Goal: Task Accomplishment & Management: Manage account settings

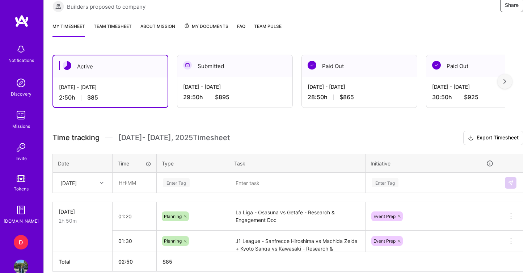
scroll to position [161, 0]
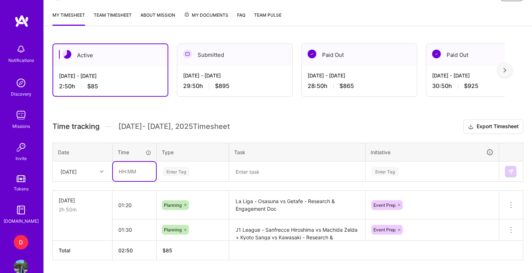
click at [142, 173] on input "text" at bounding box center [134, 171] width 43 height 19
type input "03:30"
click at [168, 173] on div "Enter Tag" at bounding box center [192, 171] width 71 height 19
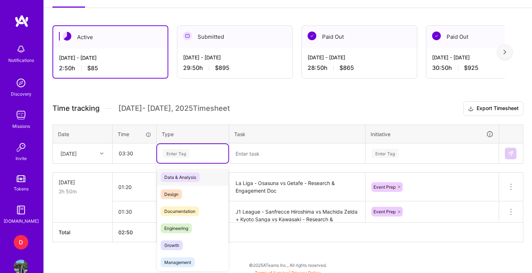
scroll to position [183, 0]
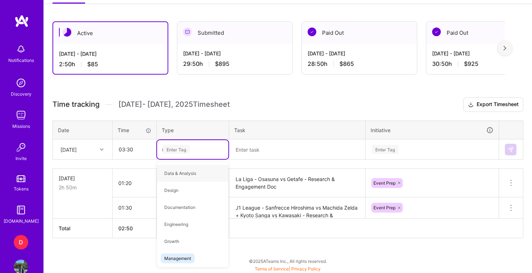
type input "ma"
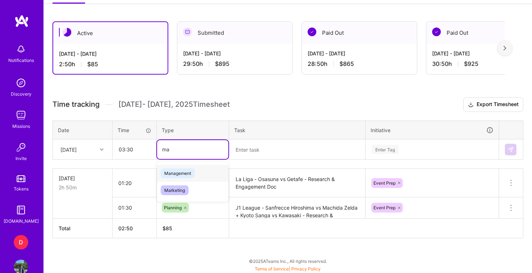
click at [180, 176] on span "Management" at bounding box center [178, 173] width 34 height 10
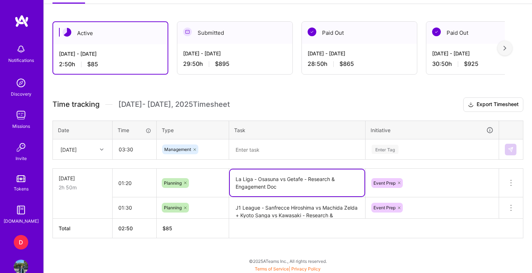
drag, startPoint x: 308, startPoint y: 180, endPoint x: 234, endPoint y: 180, distance: 73.8
click at [234, 180] on textarea "La Liga - Osasuna vs Getafe - Research & Engagement Doc" at bounding box center [297, 182] width 135 height 27
click at [247, 152] on textarea at bounding box center [297, 149] width 135 height 19
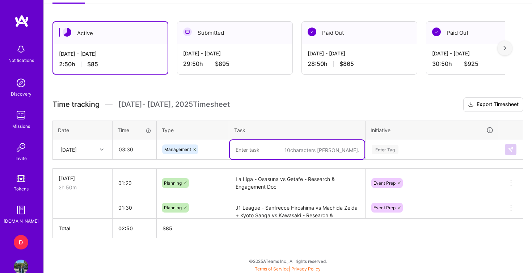
paste textarea "La Liga - Osasuna vs Getafe -"
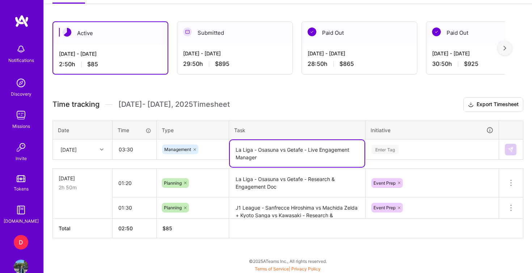
type textarea "La Liga - Osasuna vs Getafe - Live Engagement Manager"
click at [394, 151] on div "Enter Tag" at bounding box center [432, 148] width 132 height 19
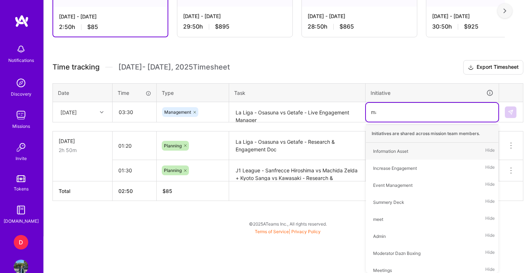
scroll to position [183, 0]
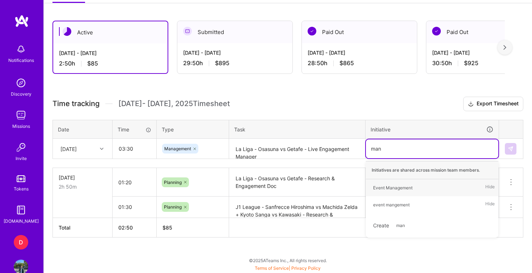
type input "mana"
click at [410, 184] on div "Event Management" at bounding box center [392, 188] width 39 height 8
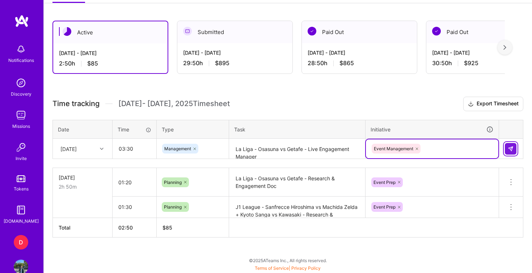
click at [511, 148] on img at bounding box center [511, 149] width 6 height 6
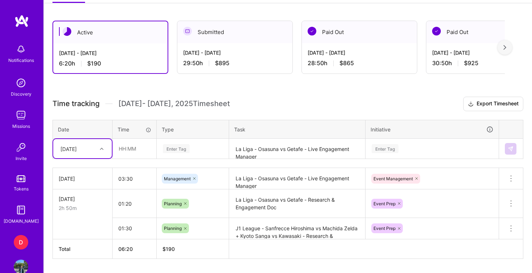
click at [198, 62] on div "29:50 h $895" at bounding box center [234, 63] width 103 height 8
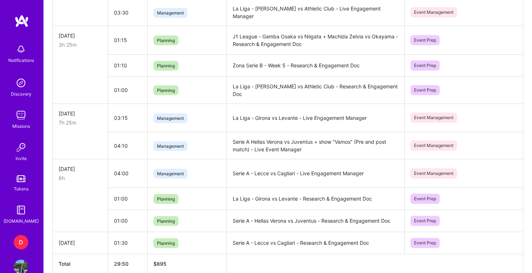
scroll to position [416, 0]
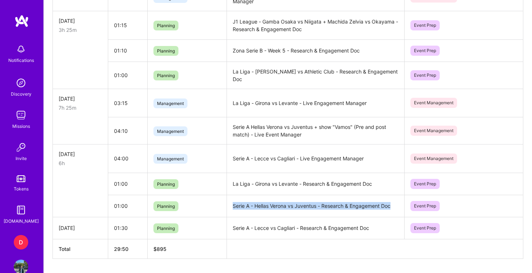
drag, startPoint x: 393, startPoint y: 196, endPoint x: 232, endPoint y: 197, distance: 161.0
click at [232, 197] on td "Serie A - Hellas Verona vs Juventus - Research & Engagement Doc" at bounding box center [315, 206] width 178 height 22
copy td "Serie A - Hellas Verona vs Juventus - Research & Engagement Doc"
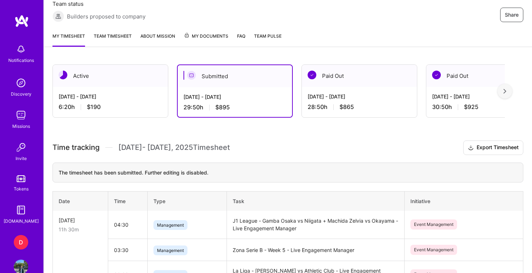
scroll to position [87, 0]
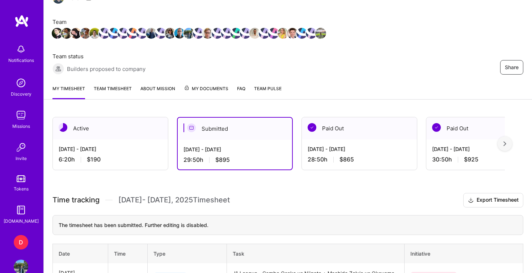
click at [115, 89] on link "Team timesheet" at bounding box center [113, 92] width 38 height 14
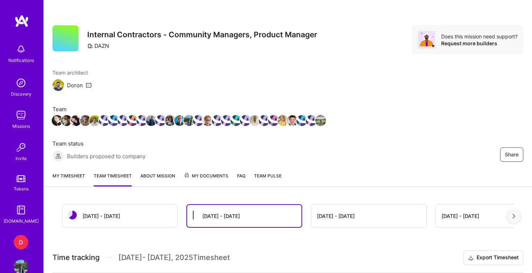
click at [80, 175] on link "My timesheet" at bounding box center [68, 179] width 33 height 14
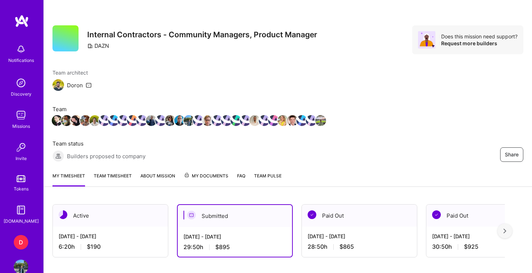
click at [124, 232] on div "[DATE] - [DATE]" at bounding box center [110, 236] width 103 height 8
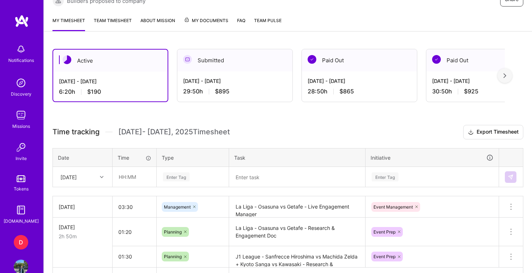
scroll to position [171, 0]
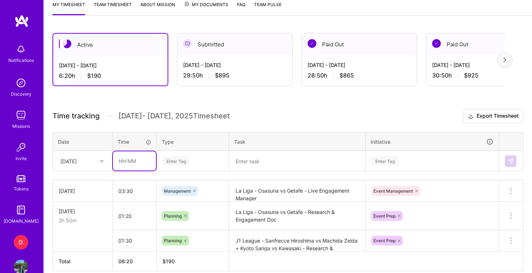
click at [141, 158] on input "text" at bounding box center [134, 160] width 43 height 19
type input "01:00"
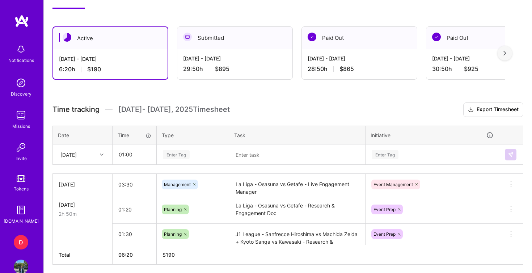
click at [180, 156] on div "Enter Tag" at bounding box center [192, 154] width 71 height 19
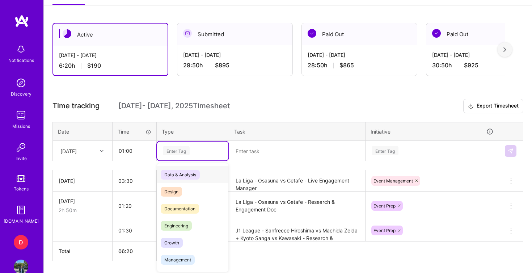
scroll to position [183, 0]
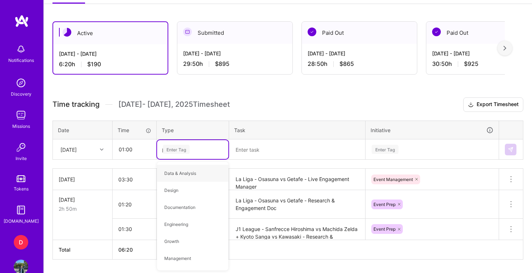
type input "pla"
click at [188, 170] on div "Planning" at bounding box center [192, 173] width 71 height 17
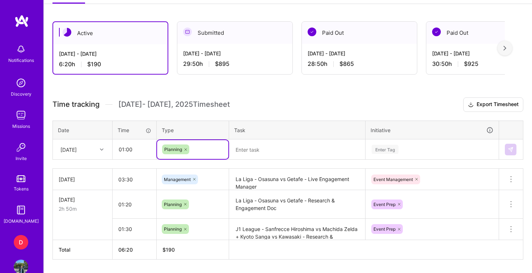
click at [251, 147] on textarea at bounding box center [297, 149] width 135 height 19
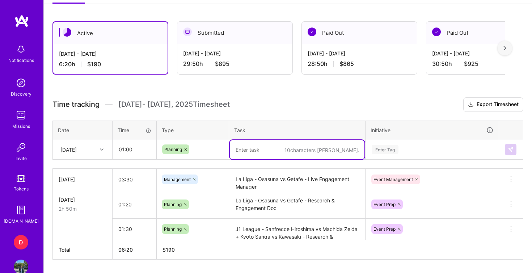
paste textarea "Serie A - Hellas Verona vs Juventus - Research & Engagement Doc"
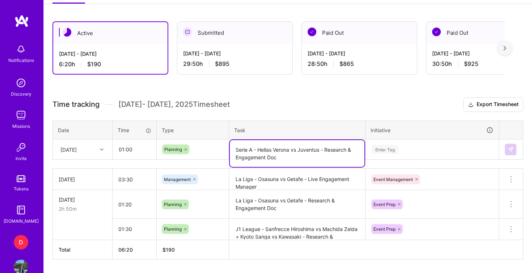
drag, startPoint x: 291, startPoint y: 150, endPoint x: 259, endPoint y: 149, distance: 32.2
click at [259, 149] on textarea "Serie A - Hellas Verona vs Juventus - Research & Engagement Doc" at bounding box center [297, 153] width 135 height 27
click at [296, 149] on textarea "Serie A - Atalanta vs Juventus - Research & Engagement Doc" at bounding box center [297, 153] width 135 height 27
type textarea "Serie A - Atalanta vs Como - Research & Engagement Doc"
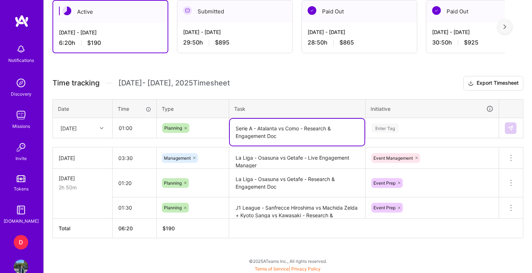
click at [394, 137] on div "Enter Tag" at bounding box center [432, 128] width 132 height 19
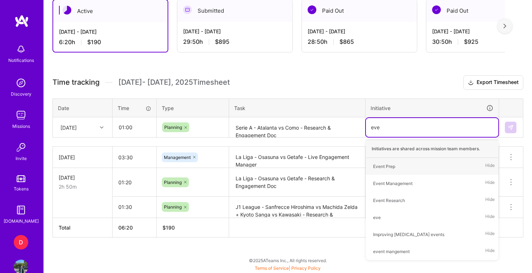
scroll to position [205, 0]
type input "even"
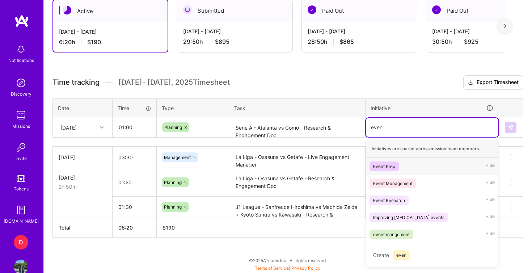
click at [398, 166] on span "Event Prep" at bounding box center [383, 166] width 29 height 10
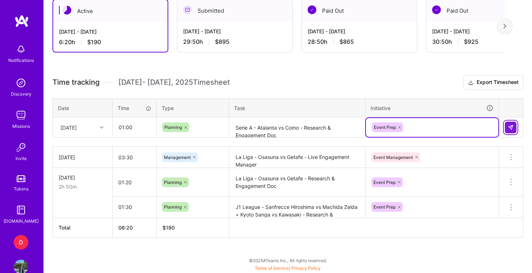
click at [508, 124] on button at bounding box center [511, 128] width 12 height 12
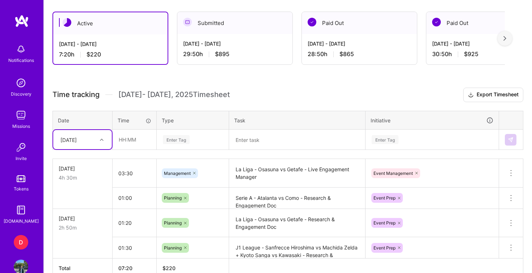
scroll to position [192, 0]
